Goal: Book appointment/travel/reservation

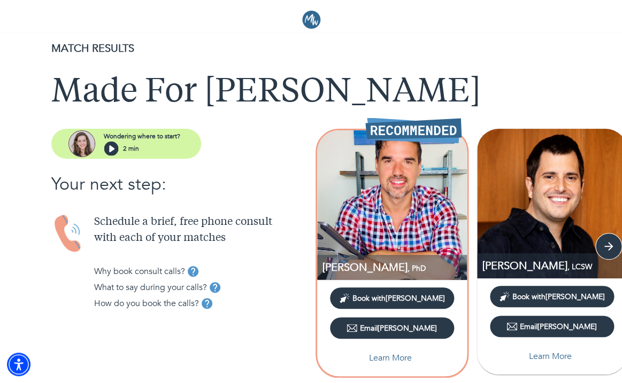
click at [412, 298] on span "Book with Thomas" at bounding box center [398, 299] width 93 height 10
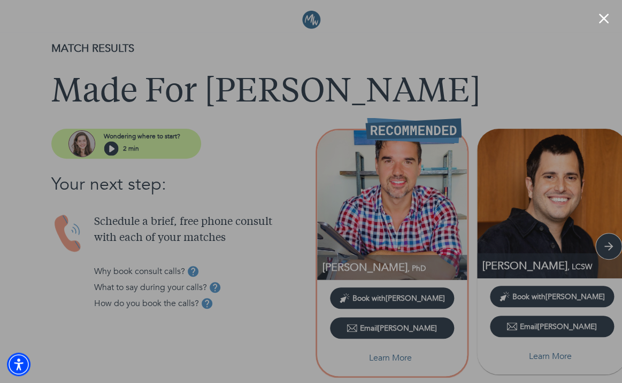
click at [603, 19] on button "Close modal" at bounding box center [603, 18] width 10 height 10
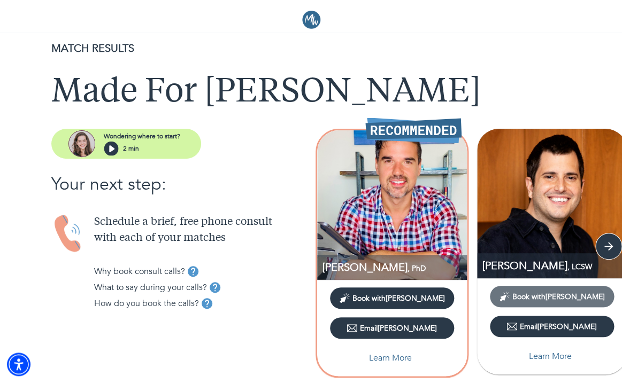
click at [544, 293] on span "Book with George" at bounding box center [558, 297] width 93 height 10
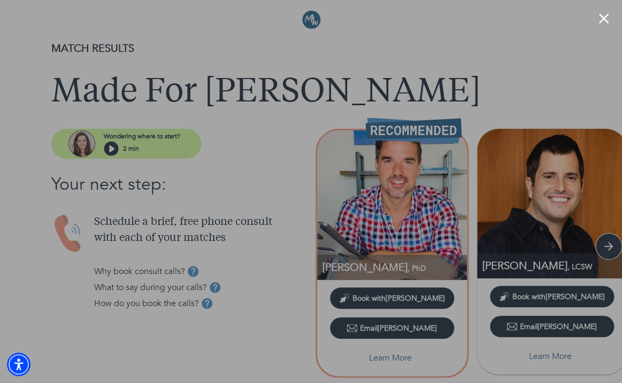
click at [603, 20] on button "Close modal" at bounding box center [603, 18] width 10 height 10
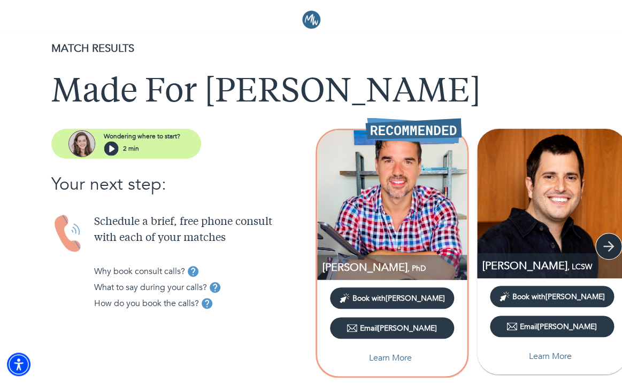
click at [616, 248] on icon "button" at bounding box center [609, 247] width 16 height 16
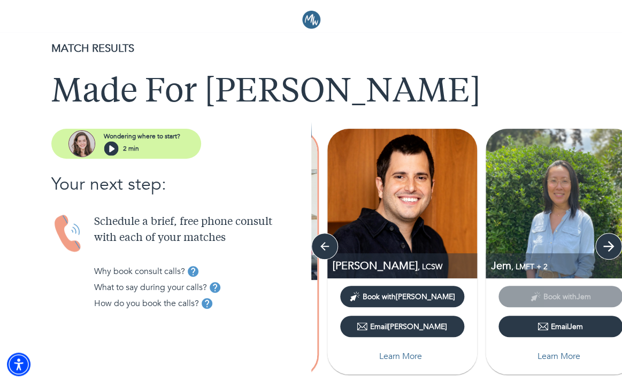
click at [616, 248] on icon "button" at bounding box center [609, 247] width 16 height 16
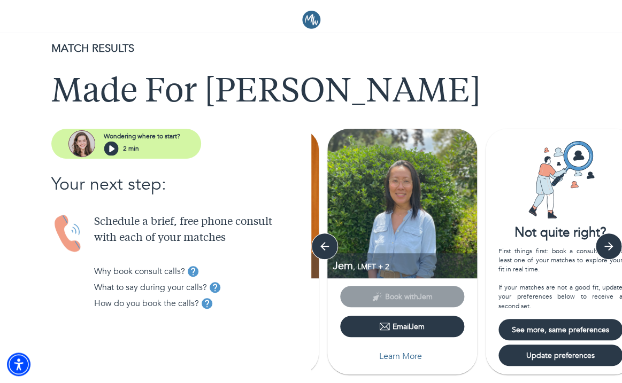
click at [575, 327] on span "See more, same preferences" at bounding box center [561, 330] width 116 height 10
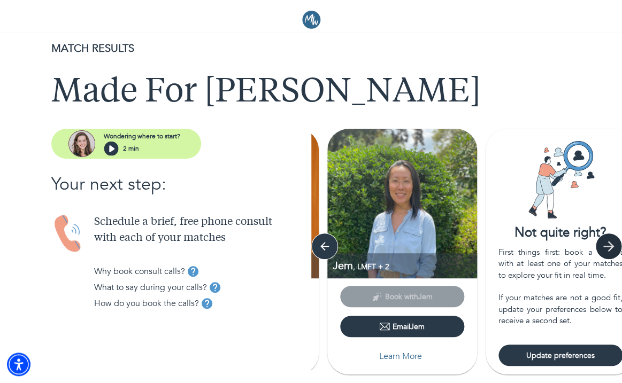
click at [614, 248] on icon "button" at bounding box center [609, 247] width 16 height 16
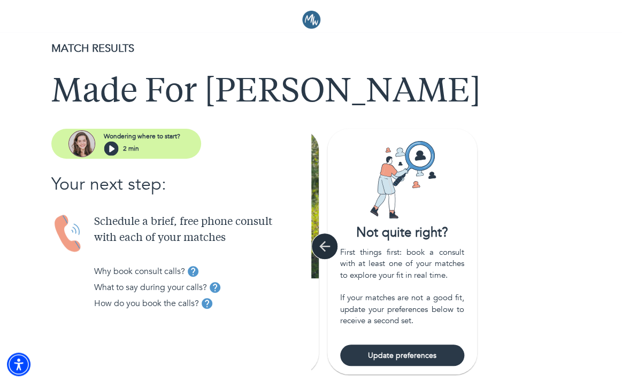
click at [331, 249] on icon "button" at bounding box center [325, 247] width 16 height 16
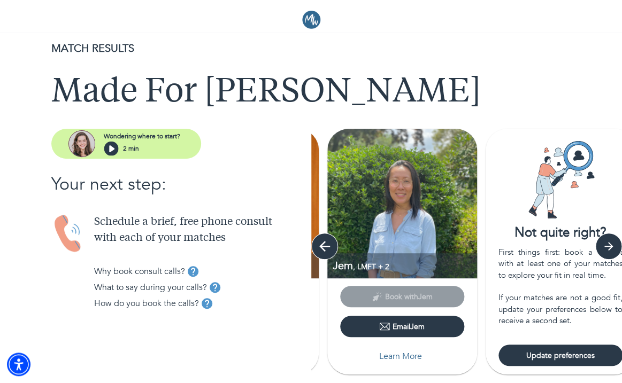
click at [331, 249] on icon "button" at bounding box center [325, 247] width 16 height 16
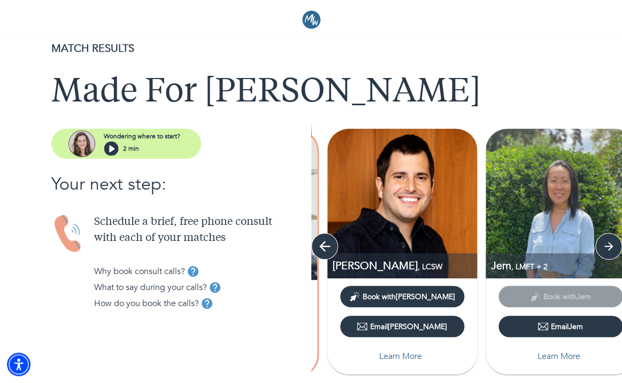
click at [331, 249] on icon "button" at bounding box center [325, 247] width 16 height 16
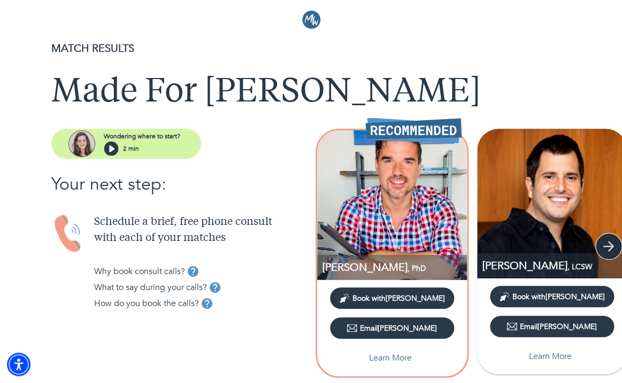
click at [601, 245] on icon "button" at bounding box center [609, 247] width 16 height 16
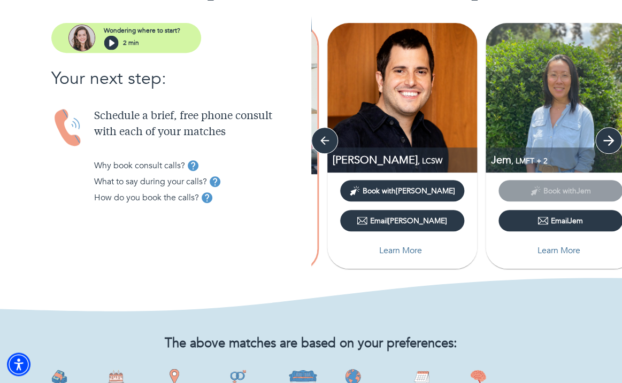
scroll to position [110, 0]
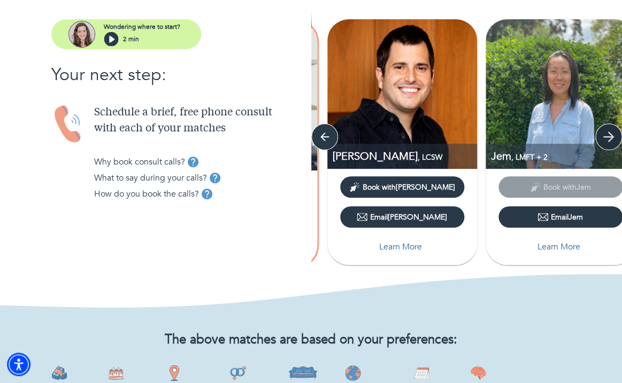
click at [603, 136] on icon "button" at bounding box center [609, 137] width 16 height 16
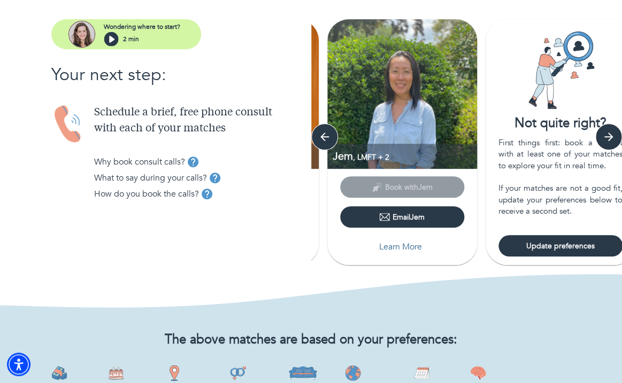
click at [557, 241] on span "Update preferences" at bounding box center [561, 246] width 116 height 10
select select "2"
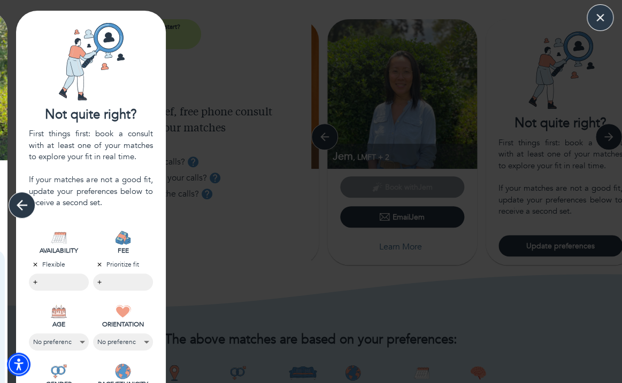
click at [17, 199] on icon "button" at bounding box center [22, 205] width 16 height 16
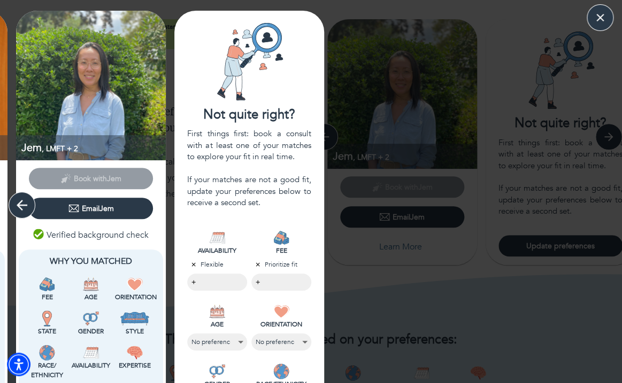
click at [17, 199] on icon "button" at bounding box center [22, 205] width 16 height 16
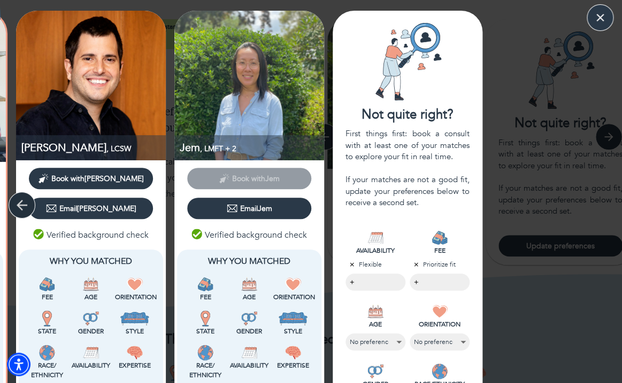
click at [17, 199] on icon "button" at bounding box center [22, 205] width 16 height 16
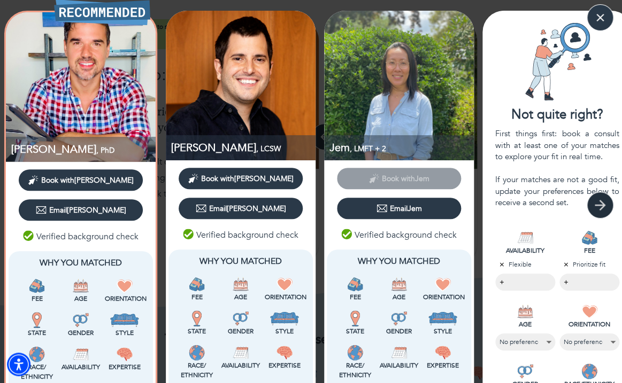
click at [599, 206] on icon "button" at bounding box center [600, 205] width 16 height 16
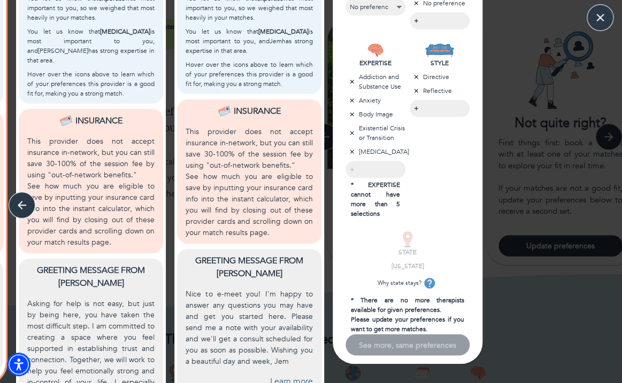
scroll to position [396, 0]
click at [352, 150] on icon "button" at bounding box center [352, 151] width 6 height 6
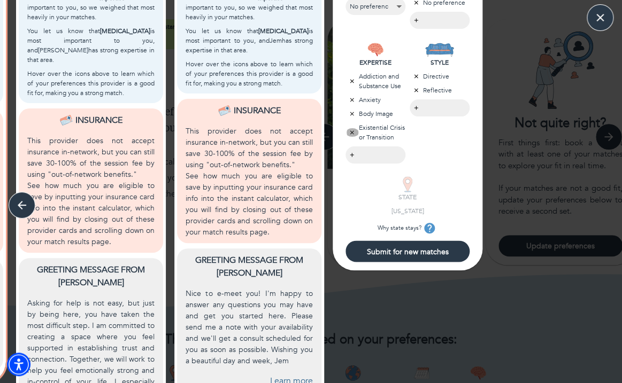
click at [351, 131] on icon "button" at bounding box center [352, 132] width 6 height 6
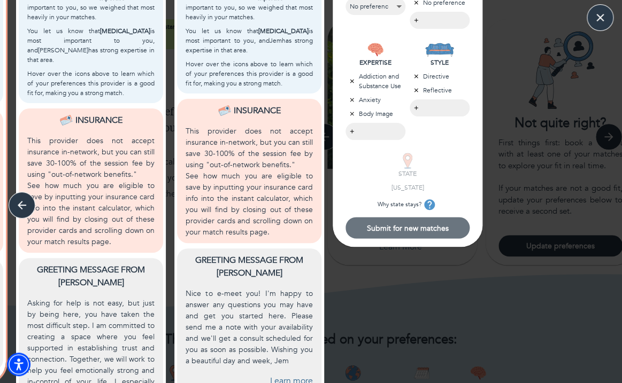
click at [397, 228] on span "Submit for new matches" at bounding box center [408, 228] width 116 height 10
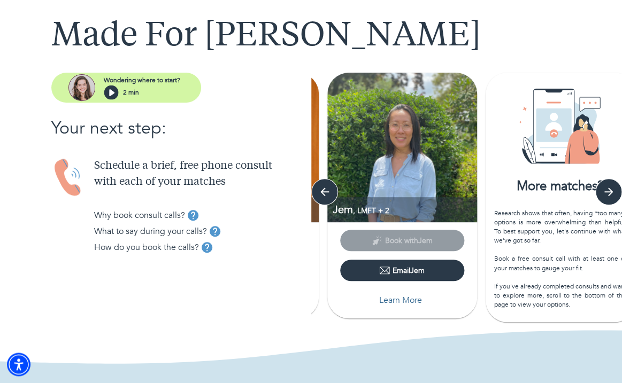
scroll to position [37, 0]
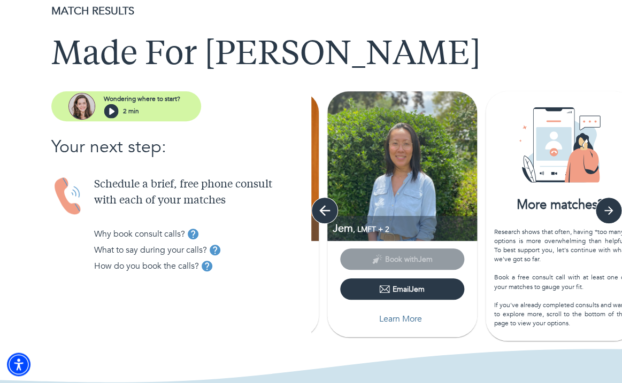
click at [328, 214] on icon "button" at bounding box center [325, 211] width 16 height 16
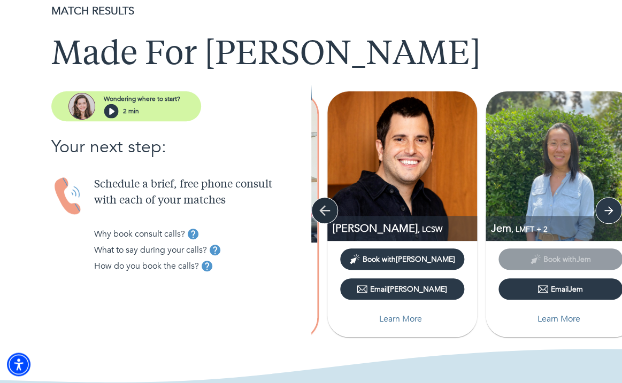
click at [328, 214] on icon "button" at bounding box center [325, 211] width 16 height 16
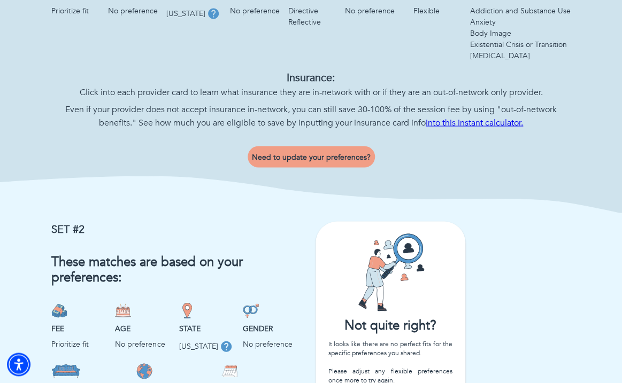
scroll to position [826, 0]
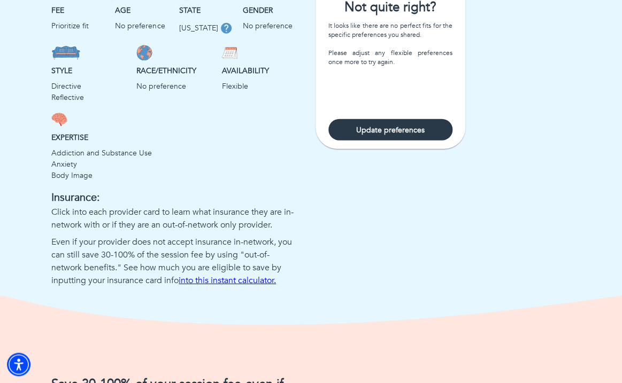
click at [357, 132] on span "Update preferences" at bounding box center [391, 130] width 116 height 10
select select "2"
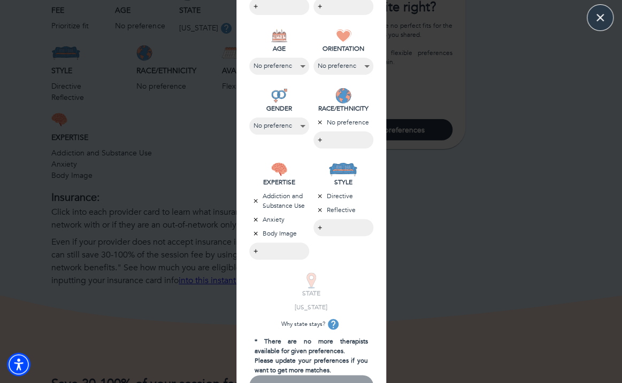
scroll to position [266, 0]
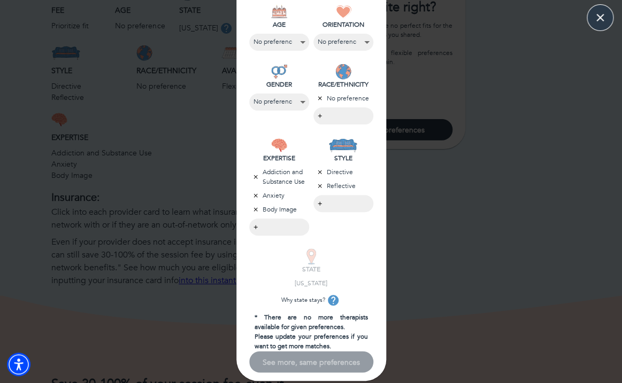
click at [314, 365] on div "See more, same preferences" at bounding box center [311, 361] width 124 height 21
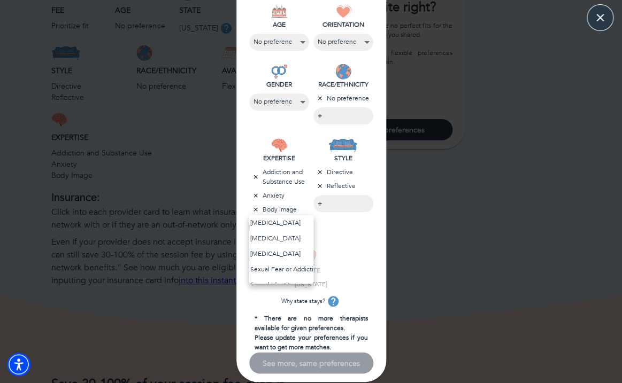
scroll to position [1031, 0]
click at [281, 249] on li "Sexual Dysfunction" at bounding box center [281, 252] width 64 height 16
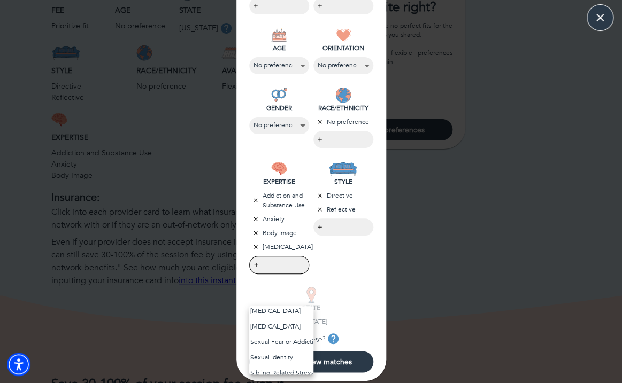
click at [256, 263] on div at bounding box center [311, 191] width 622 height 383
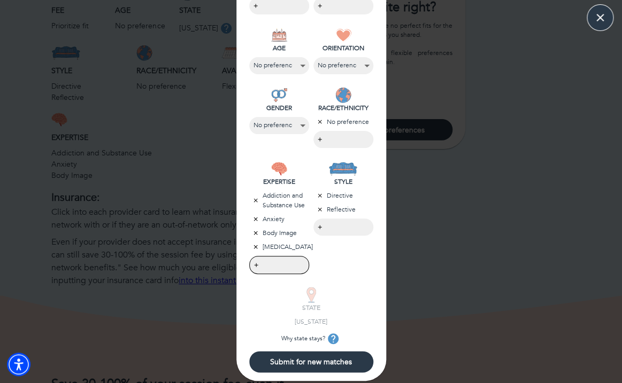
click at [287, 358] on span "Submit for new matches" at bounding box center [312, 362] width 116 height 10
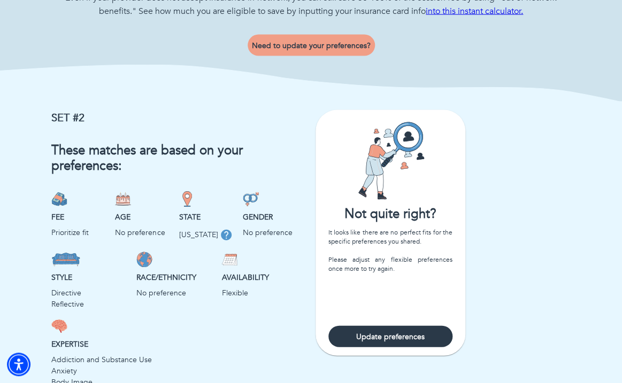
scroll to position [0, 0]
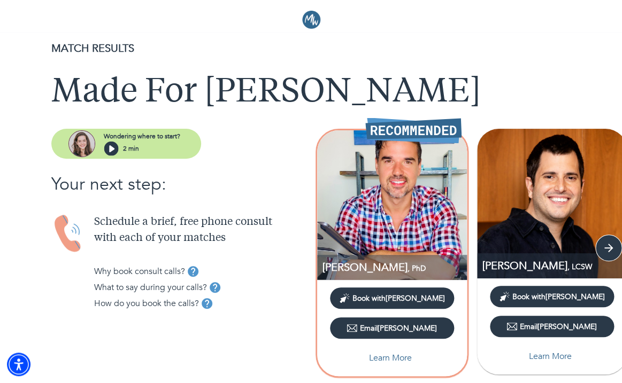
click at [153, 150] on div "2 min" at bounding box center [142, 148] width 76 height 15
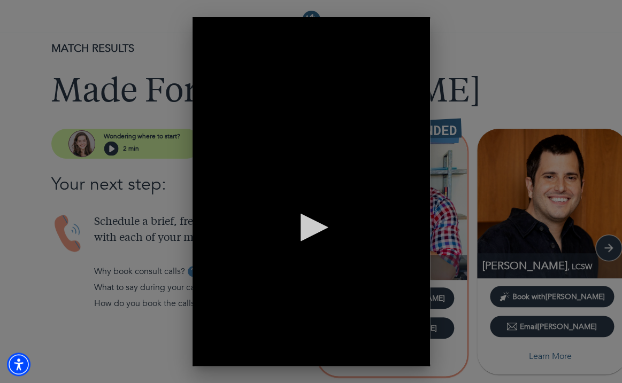
scroll to position [0, 237]
click at [535, 48] on div "0 seconds of 0 seconds Volume 90% Press shift question mark to access a list of…" at bounding box center [311, 191] width 622 height 383
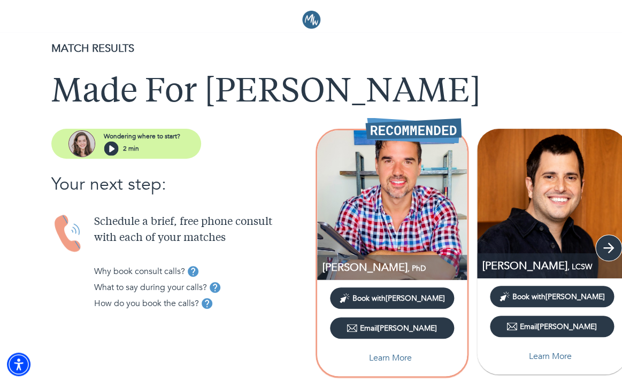
click at [603, 250] on icon "button" at bounding box center [609, 248] width 16 height 16
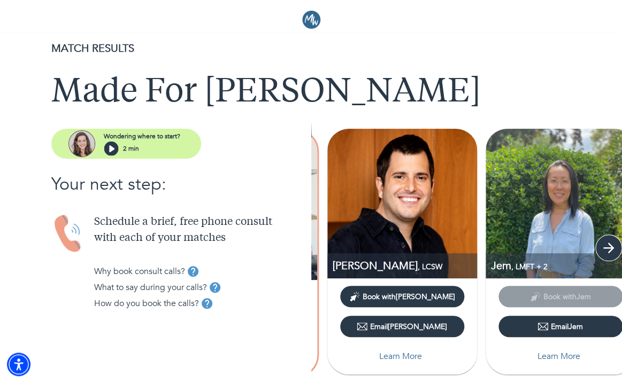
click at [603, 250] on icon "button" at bounding box center [609, 248] width 16 height 16
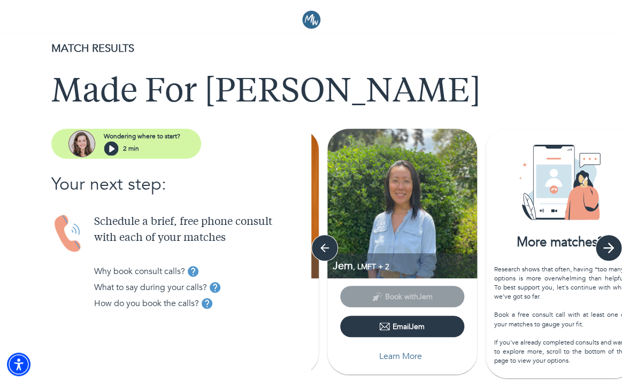
click at [603, 250] on icon "button" at bounding box center [609, 248] width 16 height 16
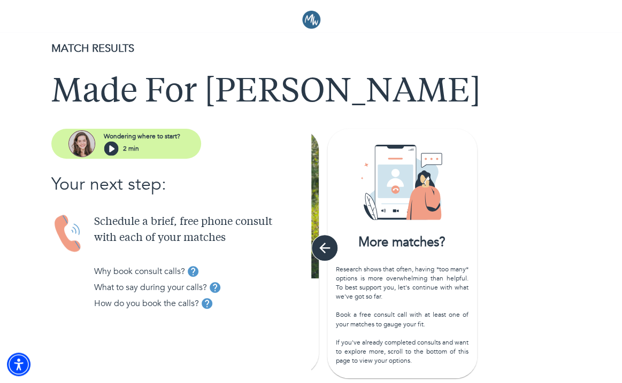
click at [323, 244] on icon "button" at bounding box center [325, 248] width 16 height 16
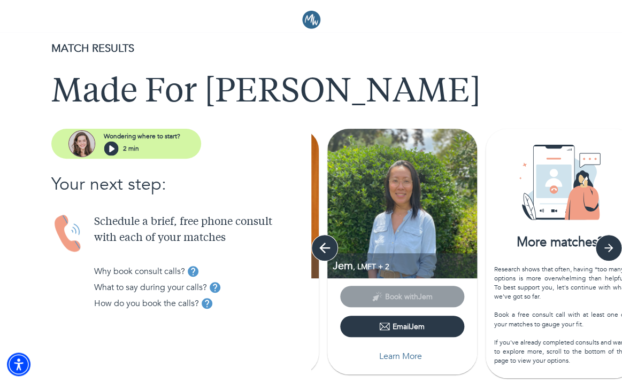
click at [323, 244] on icon "button" at bounding box center [325, 248] width 16 height 16
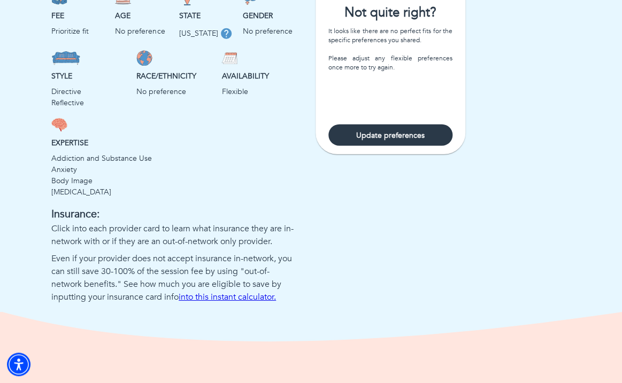
scroll to position [822, 0]
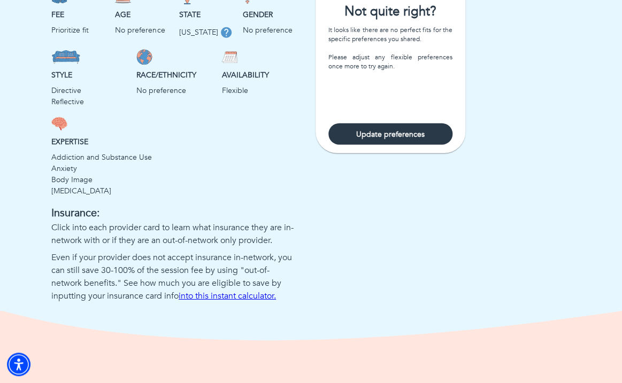
click at [347, 132] on span "Update preferences" at bounding box center [391, 134] width 116 height 10
select select "2"
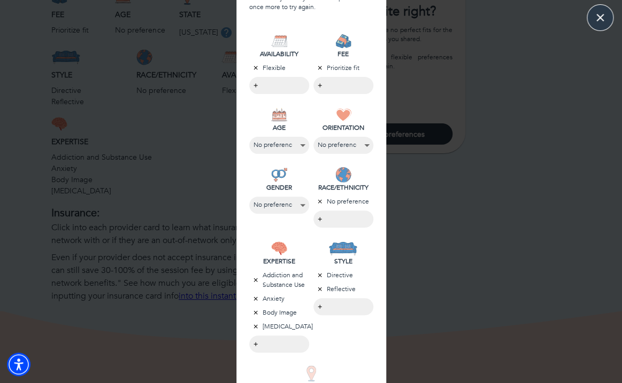
scroll to position [244, 0]
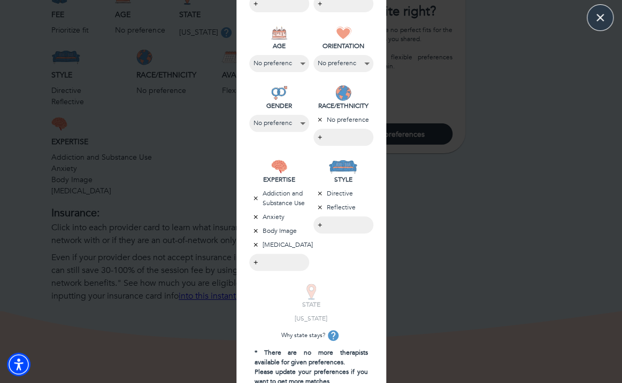
click at [256, 230] on icon "button" at bounding box center [255, 231] width 6 height 6
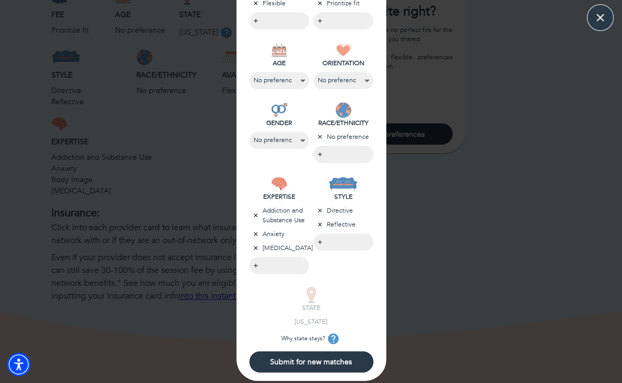
click at [255, 231] on icon "button" at bounding box center [255, 234] width 6 height 6
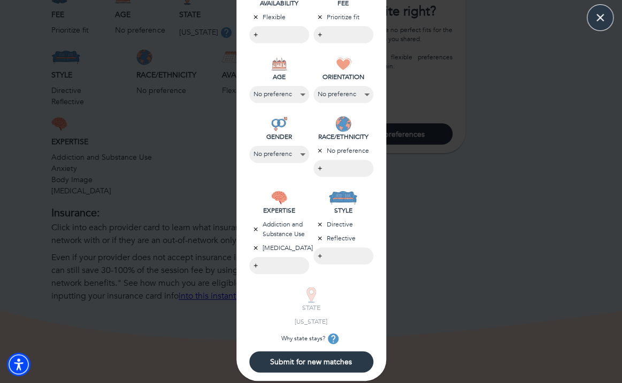
scroll to position [223, 0]
click at [254, 247] on icon "button" at bounding box center [255, 248] width 6 height 6
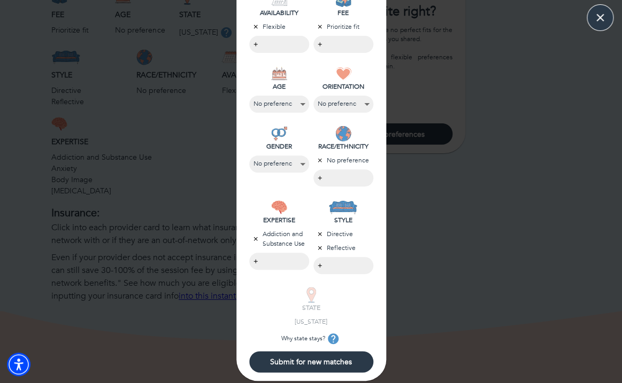
scroll to position [204, 0]
click at [289, 366] on span "Submit for new matches" at bounding box center [312, 362] width 116 height 10
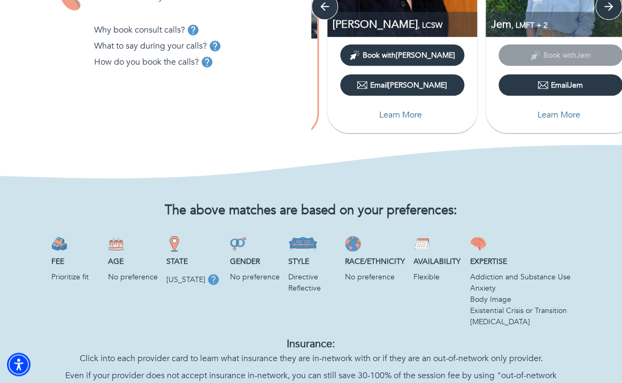
scroll to position [0, 0]
